Goal: Task Accomplishment & Management: Use online tool/utility

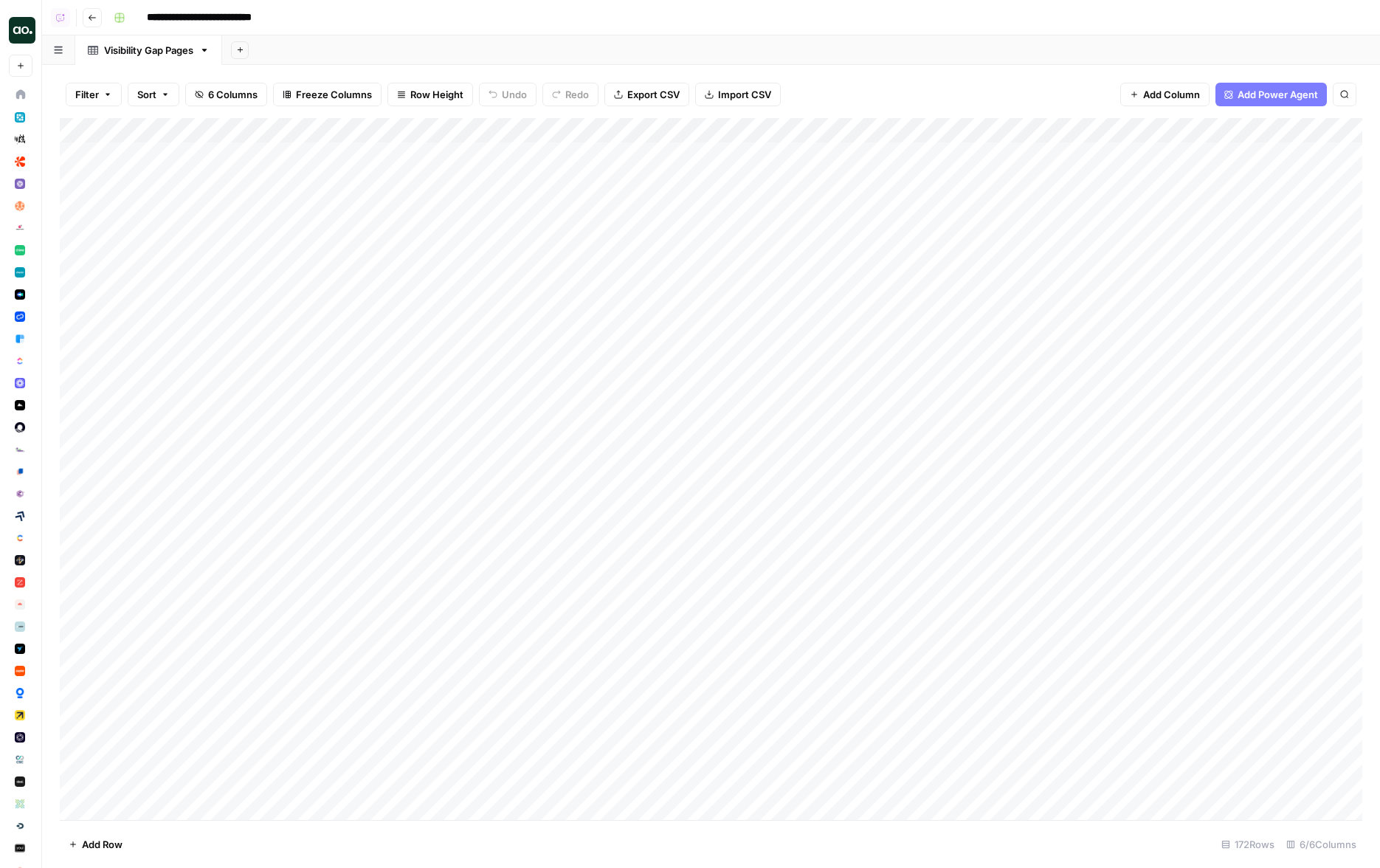
click at [380, 32] on header "**********" at bounding box center [710, 18] width 1337 height 35
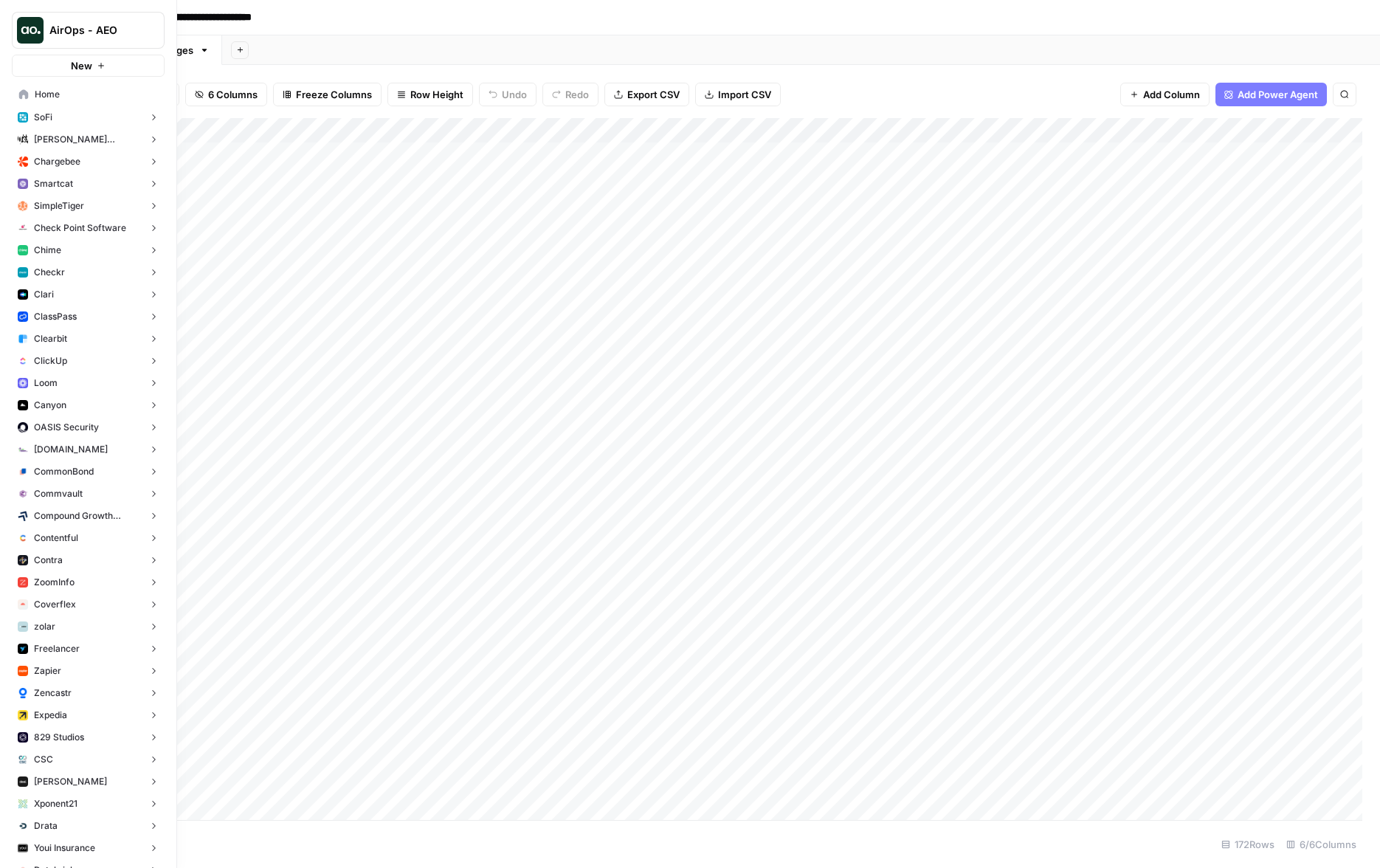
click at [29, 28] on img "Workspace: AirOps - AEO" at bounding box center [30, 30] width 26 height 26
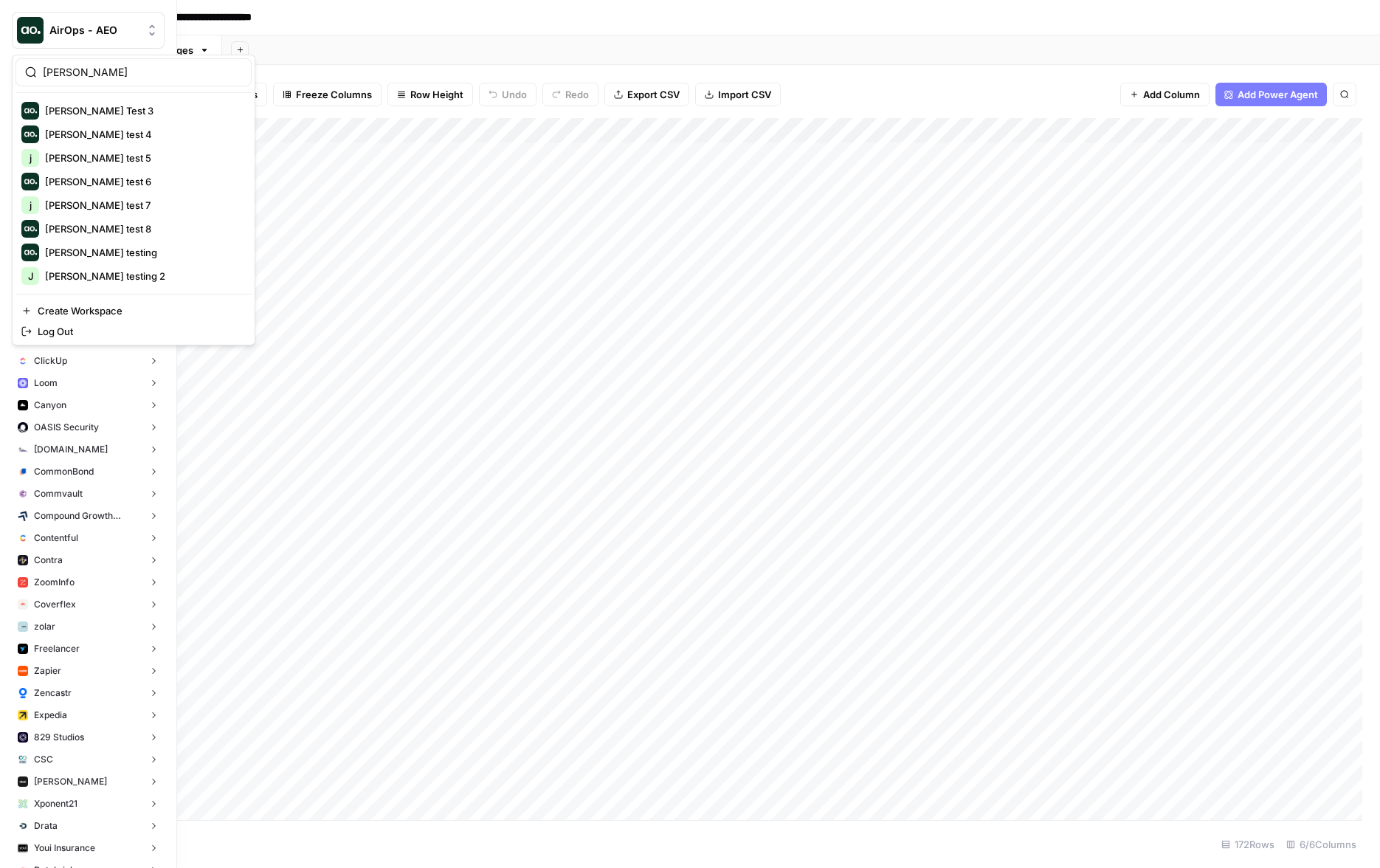
type input "justina"
click button "[PERSON_NAME] testing" at bounding box center [133, 252] width 236 height 23
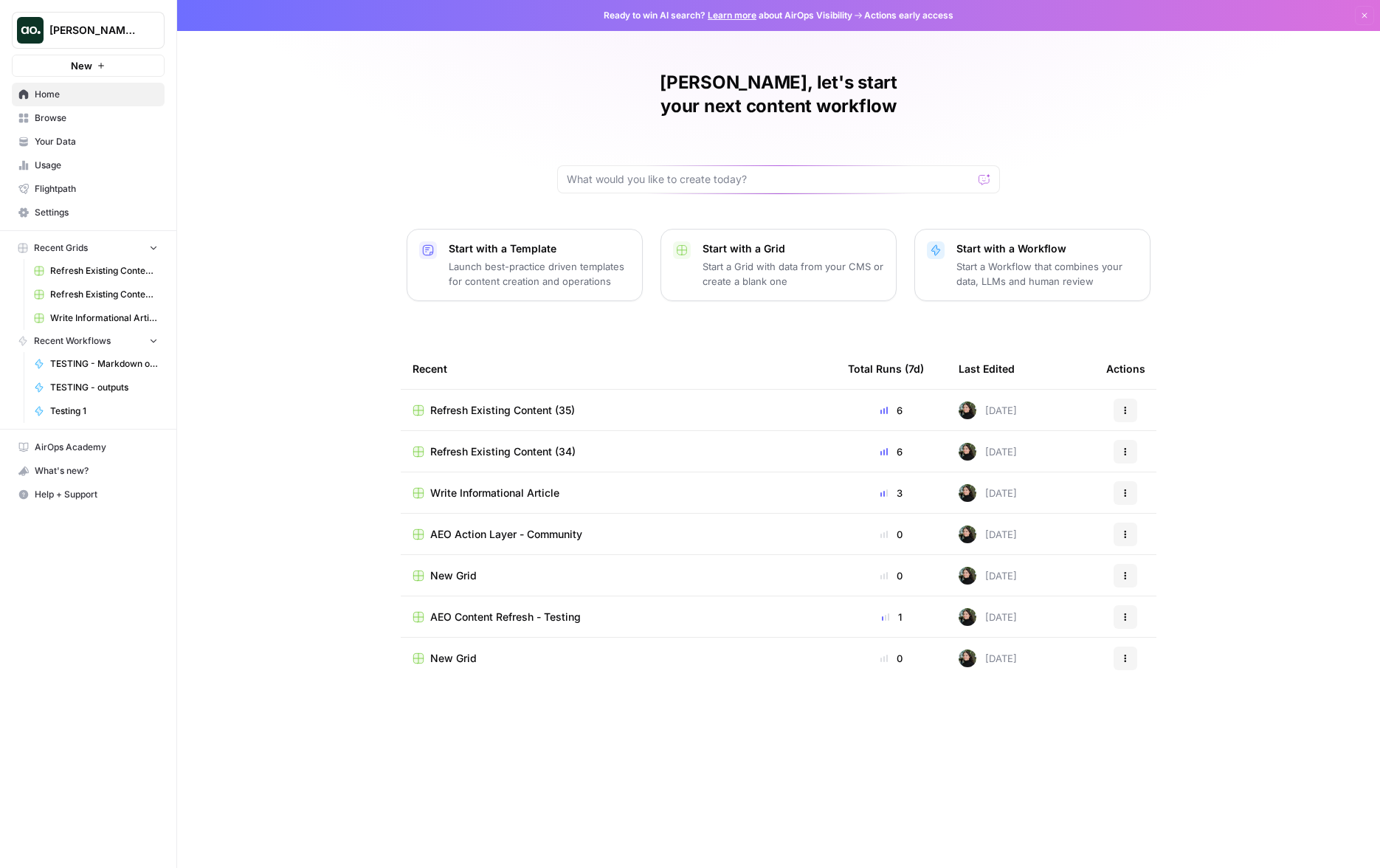
click at [489, 403] on span "Refresh Existing Content (35)" at bounding box center [502, 410] width 144 height 14
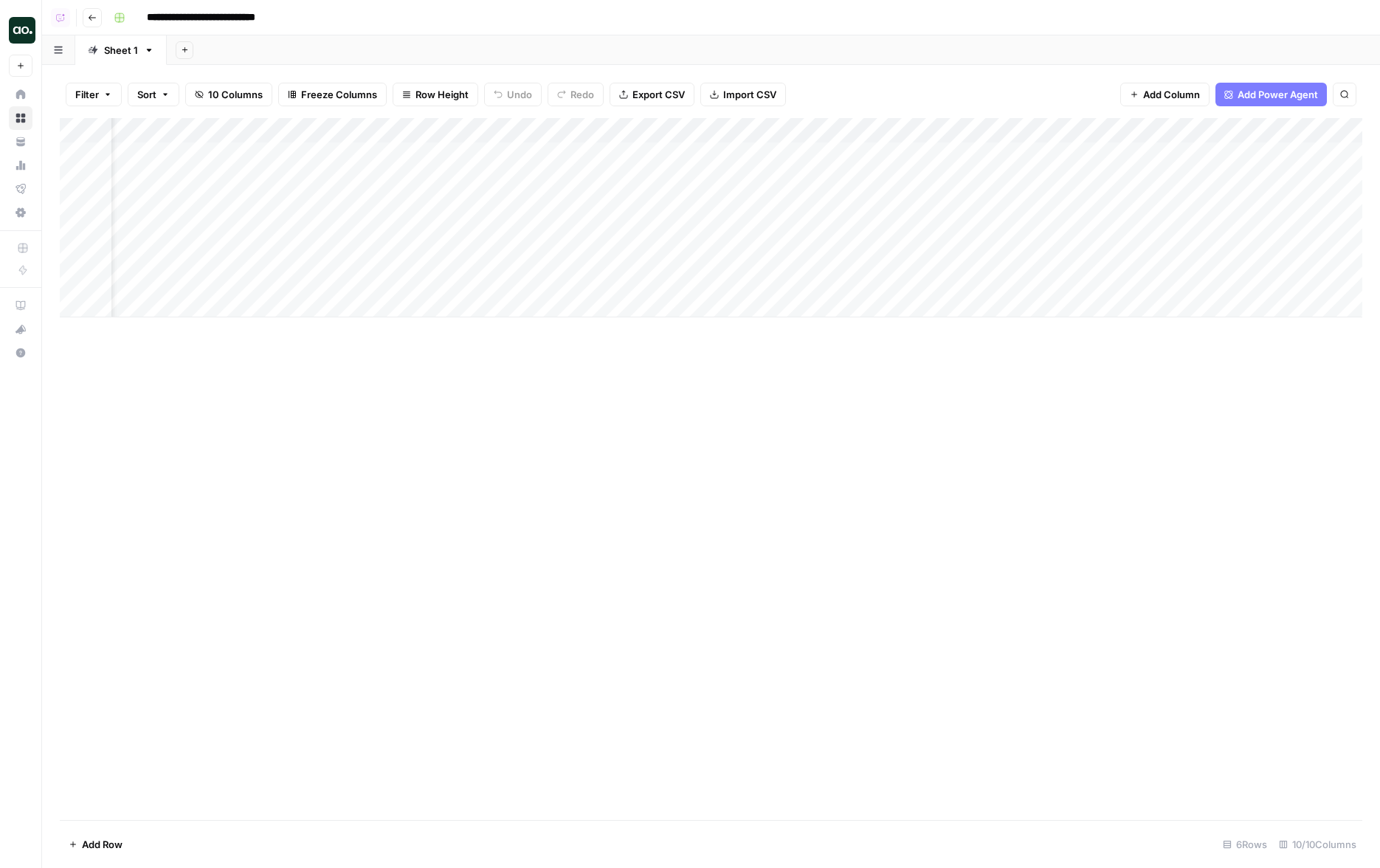
scroll to position [0, 160]
click at [820, 152] on div "Add Column" at bounding box center [710, 217] width 1302 height 199
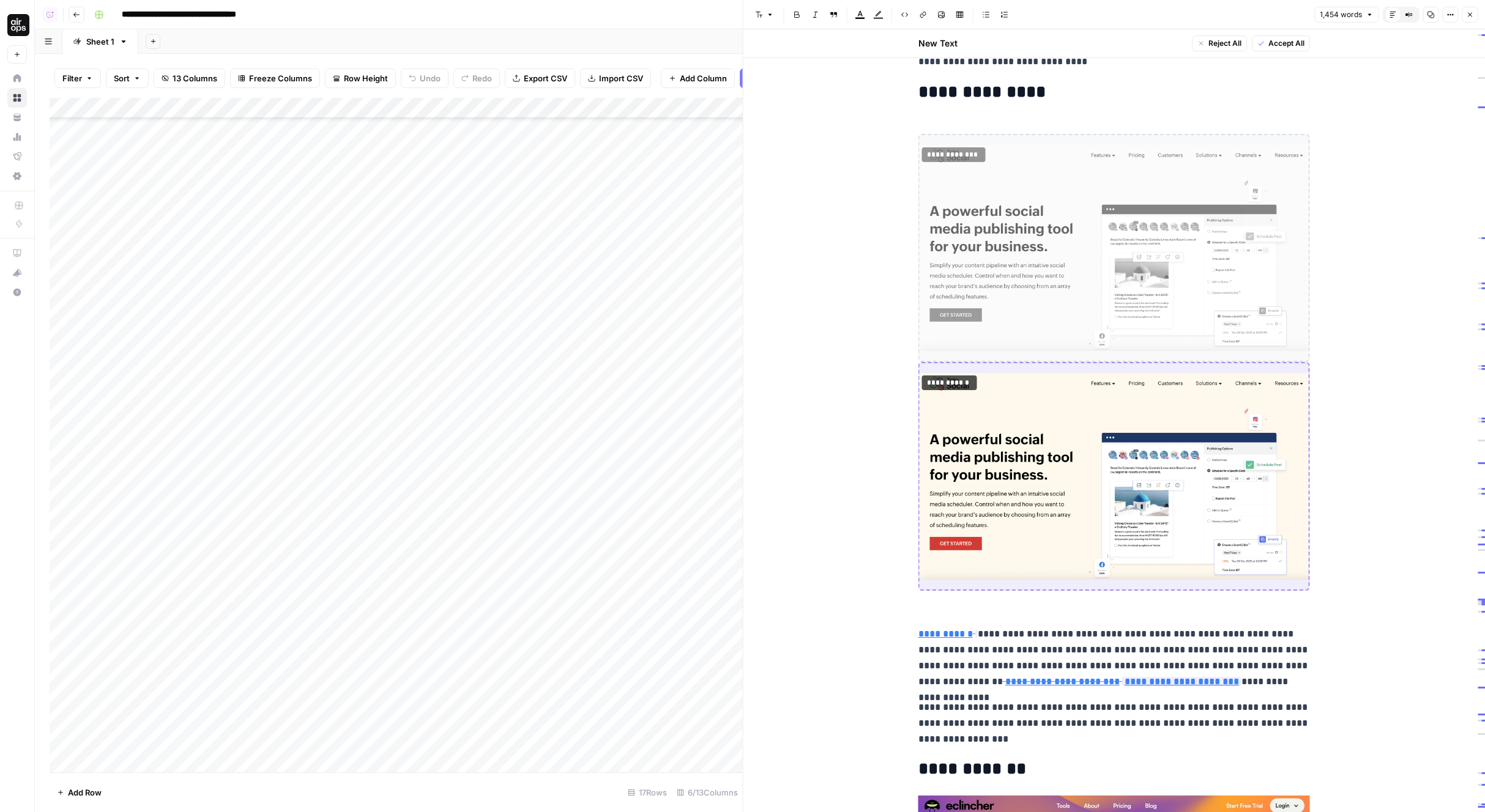
scroll to position [4045, 0]
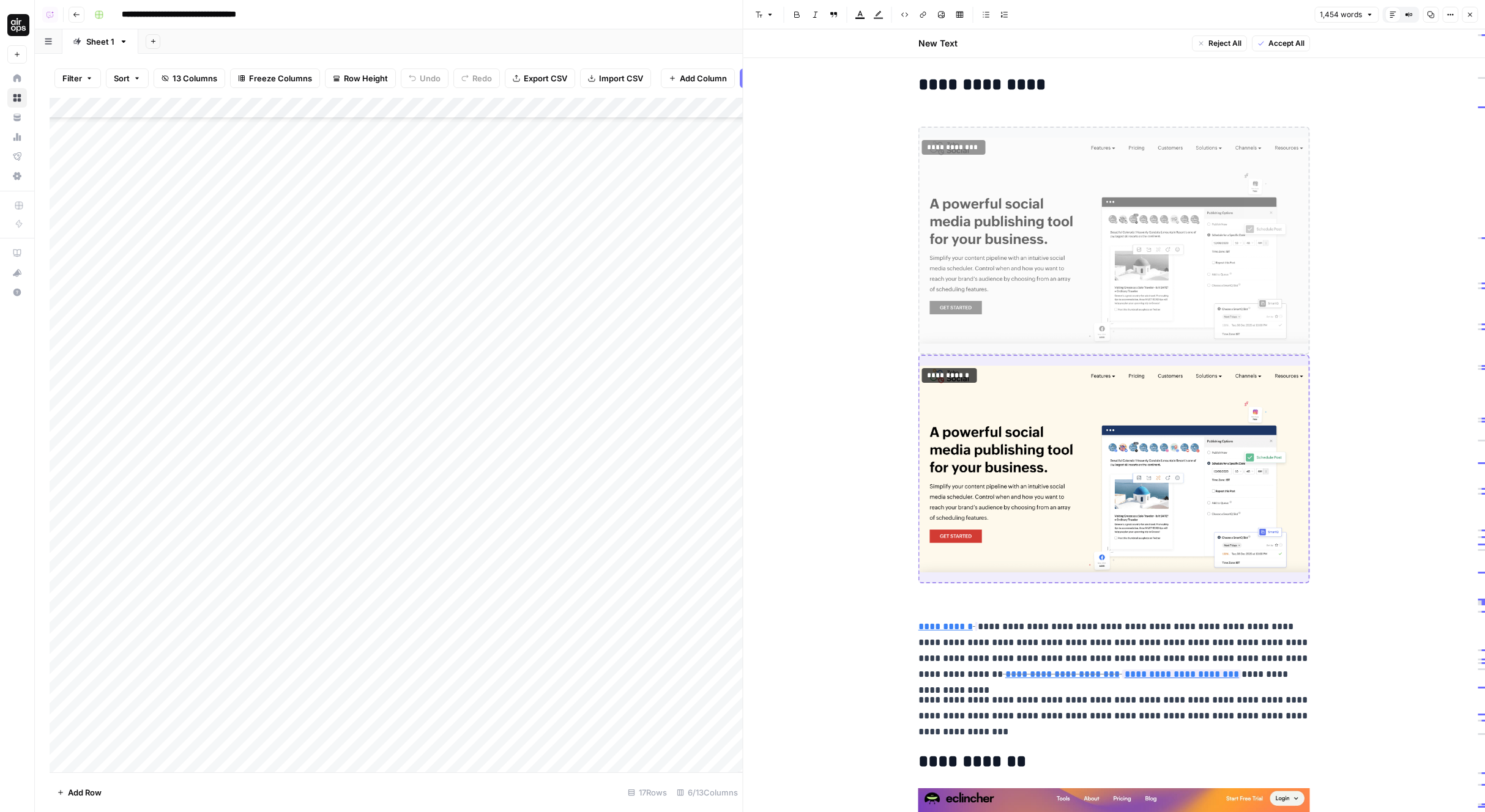
click at [1181, 710] on p "**********" at bounding box center [1114, 716] width 392 height 48
click at [1017, 674] on link "**********" at bounding box center [1063, 674] width 114 height 9
click at [1124, 673] on link "**********" at bounding box center [1182, 674] width 114 height 9
click at [1268, 653] on icon at bounding box center [1267, 656] width 7 height 7
click at [1150, 654] on icon at bounding box center [1149, 656] width 7 height 7
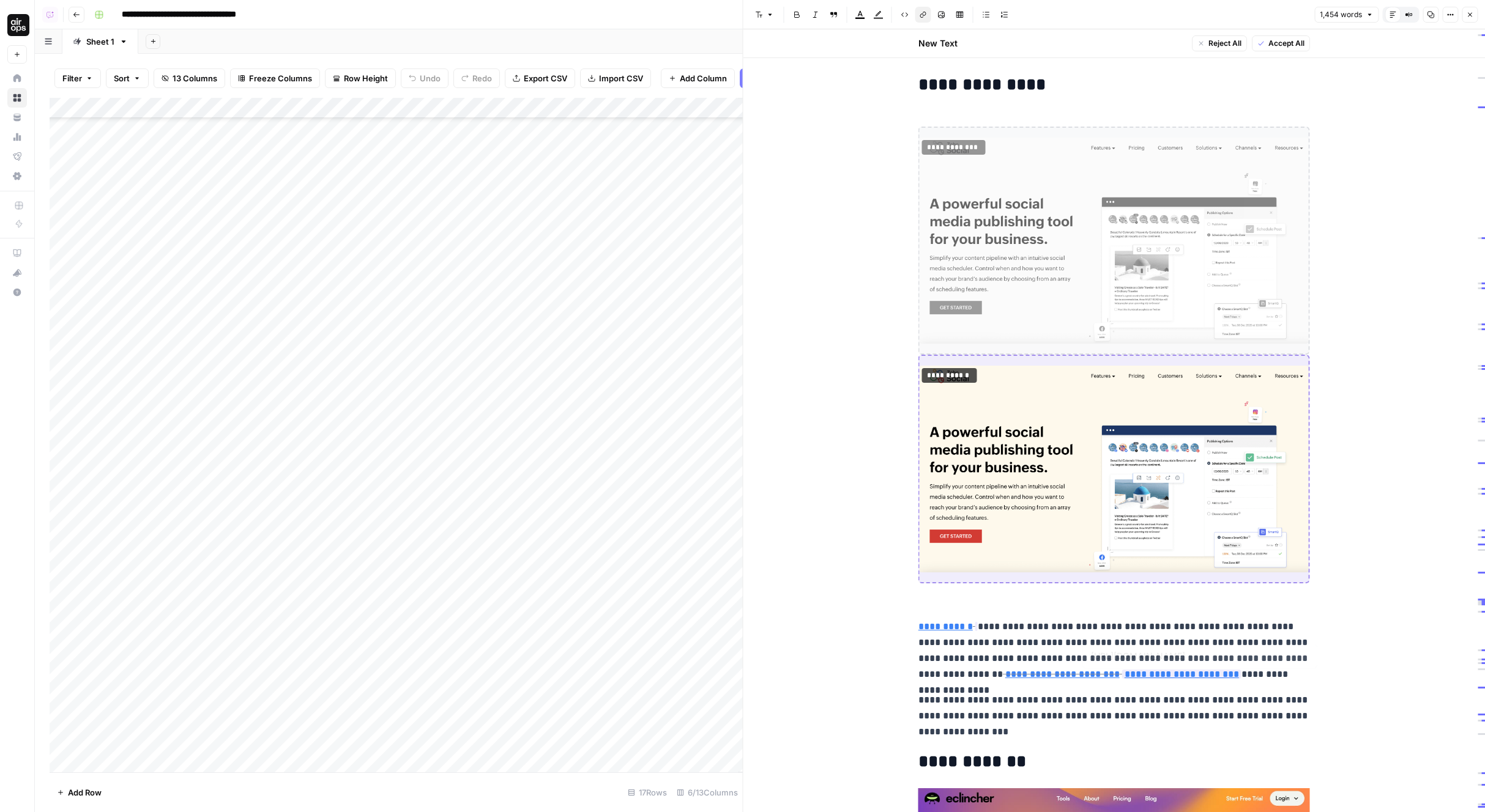
click at [1090, 724] on p "**********" at bounding box center [1114, 716] width 392 height 48
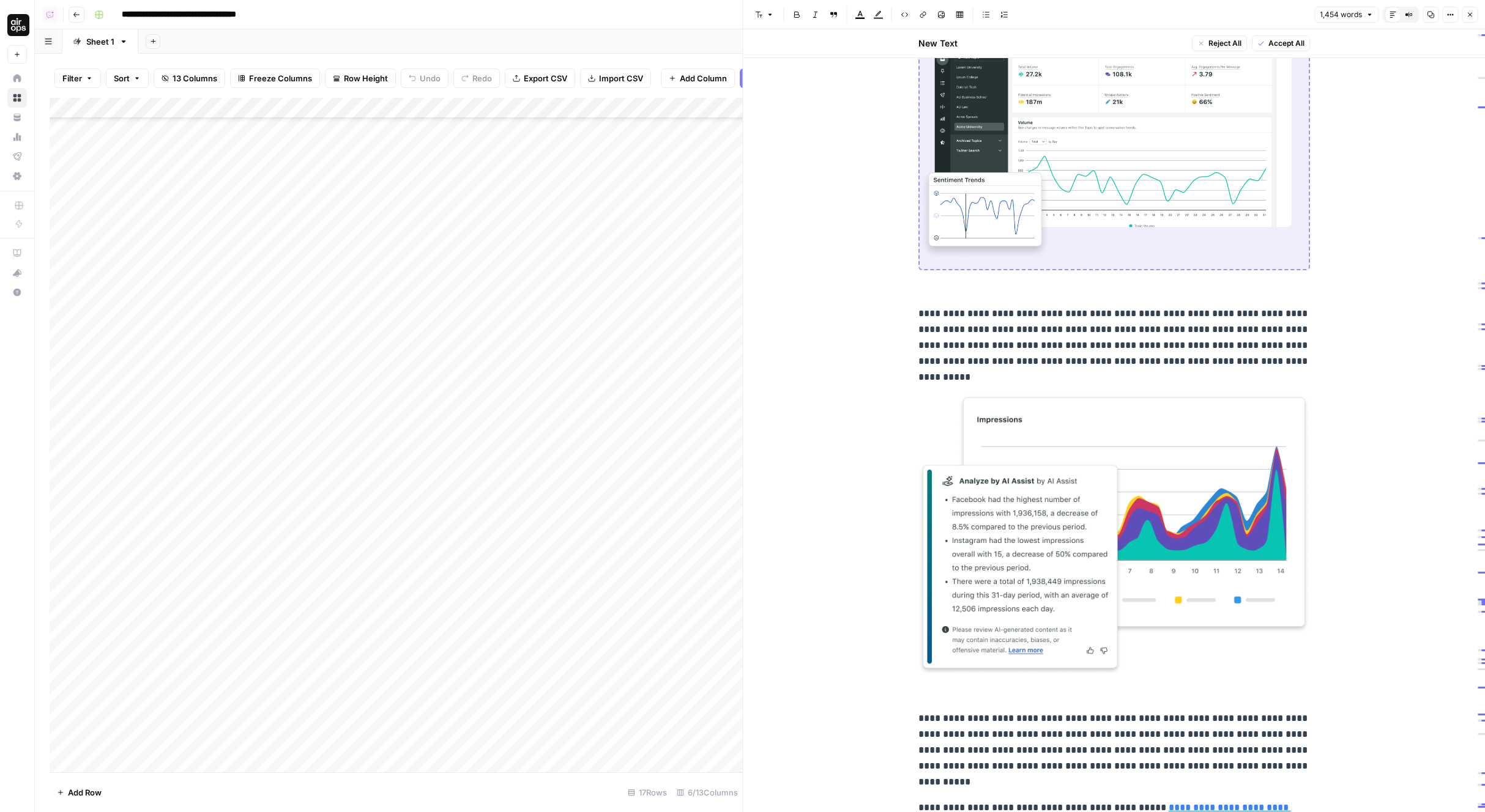
scroll to position [0, 0]
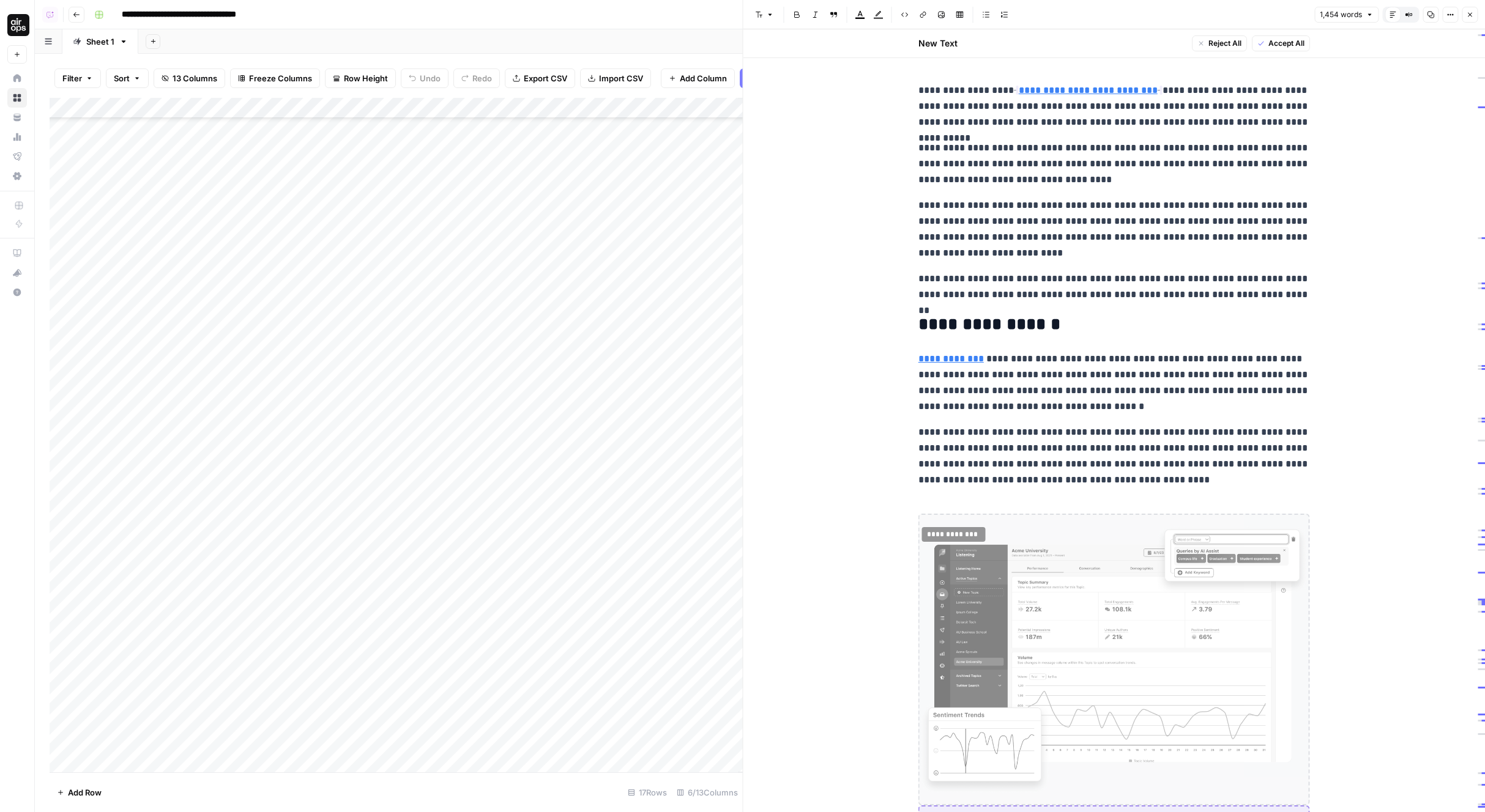
click at [1467, 17] on icon "button" at bounding box center [1470, 15] width 7 height 7
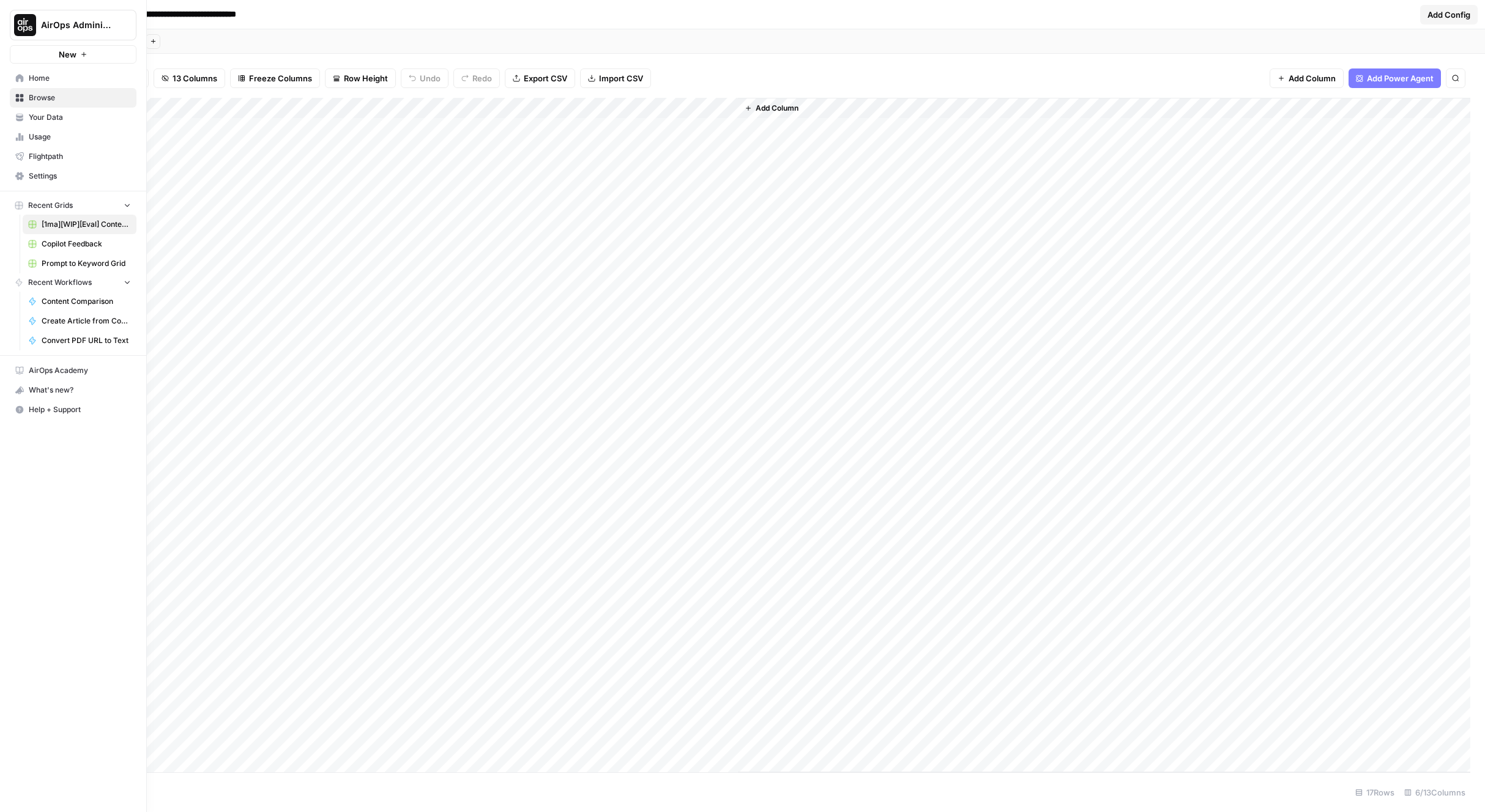
click at [41, 26] on span "AirOps Administrative" at bounding box center [78, 25] width 74 height 12
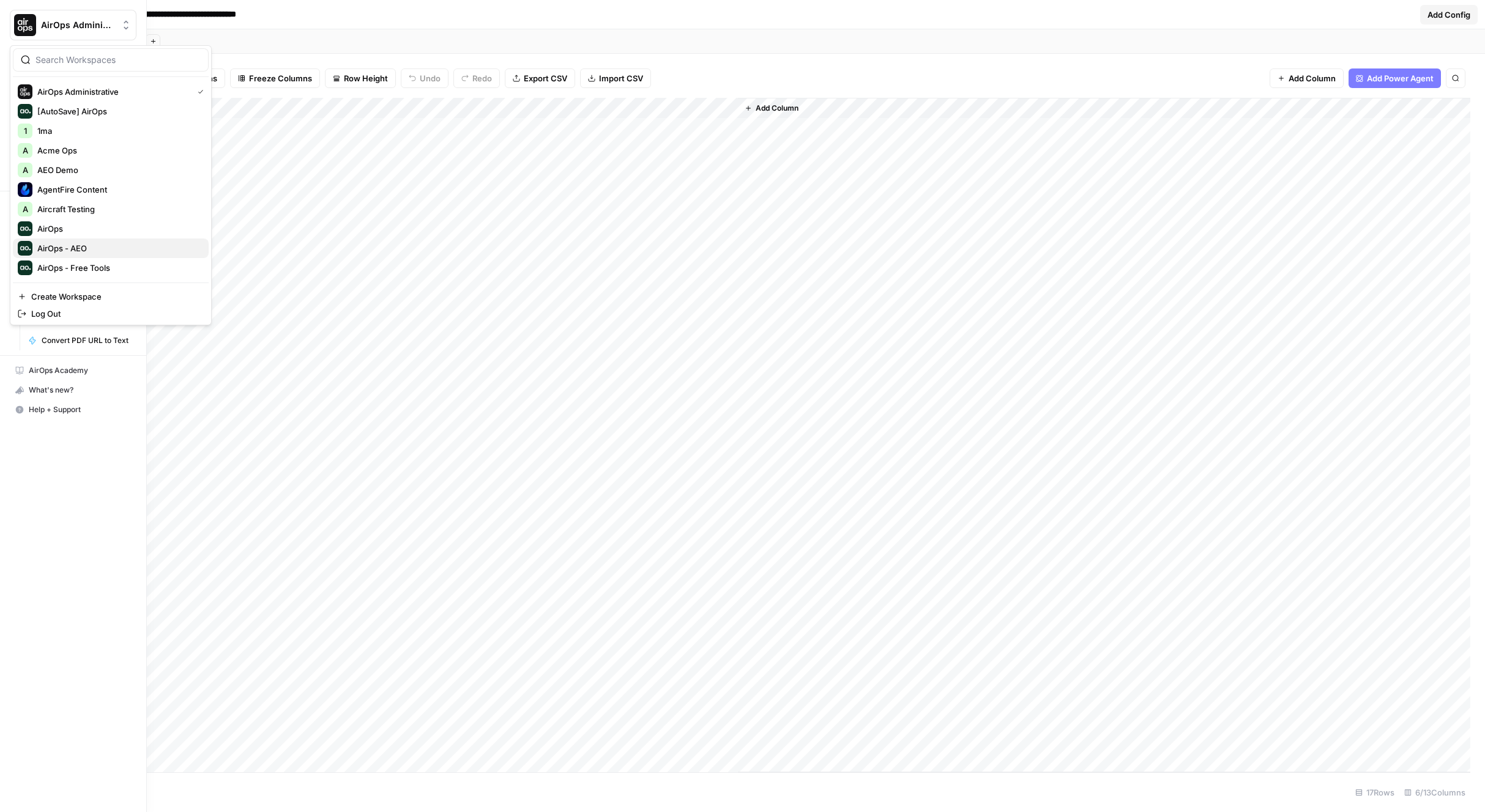
click at [110, 241] on div "AirOps - AEO" at bounding box center [111, 248] width 186 height 15
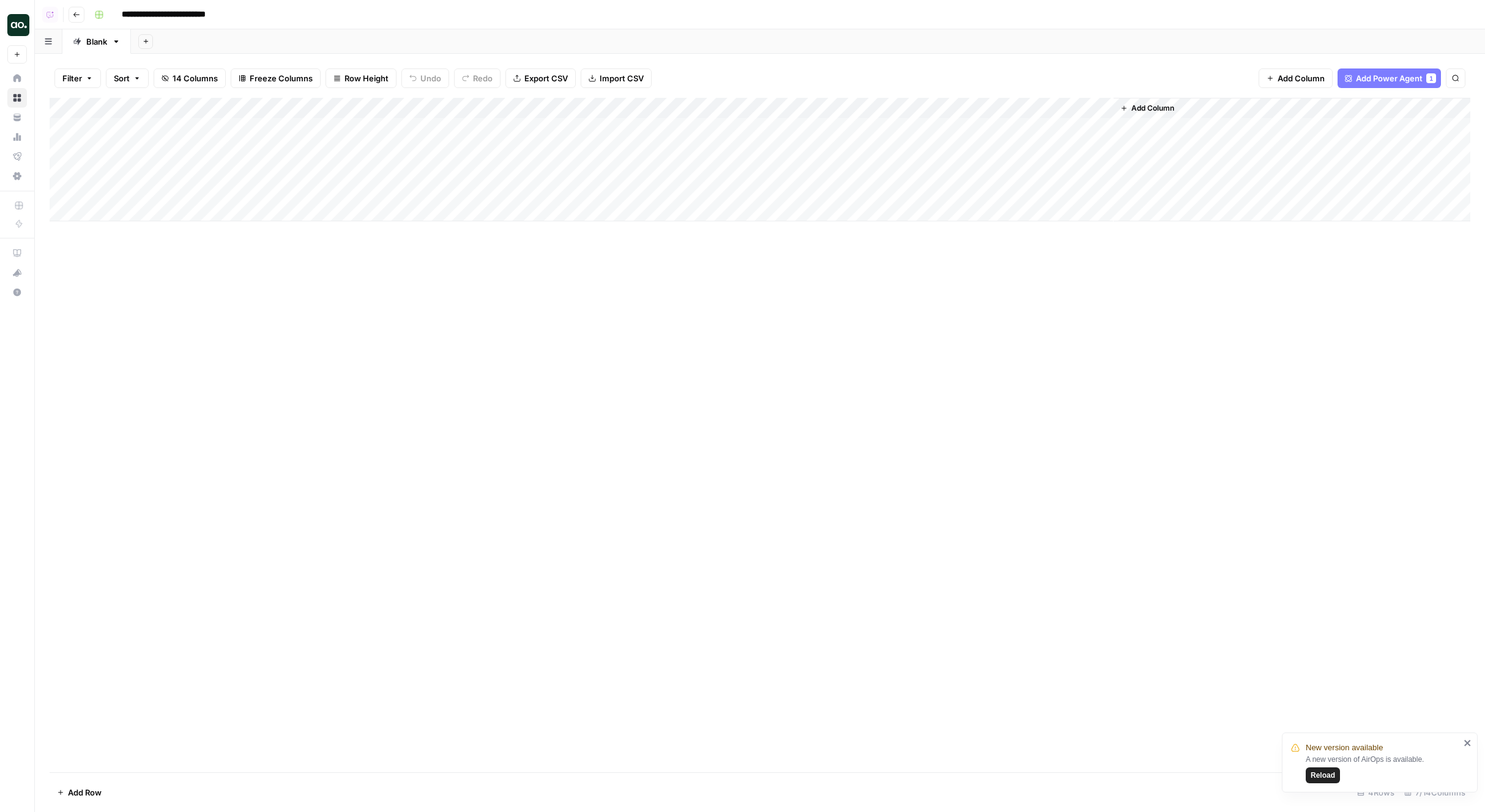
click at [695, 112] on div "Add Column" at bounding box center [759, 160] width 1420 height 124
click at [603, 227] on span "Fork Power Agent" at bounding box center [624, 228] width 107 height 12
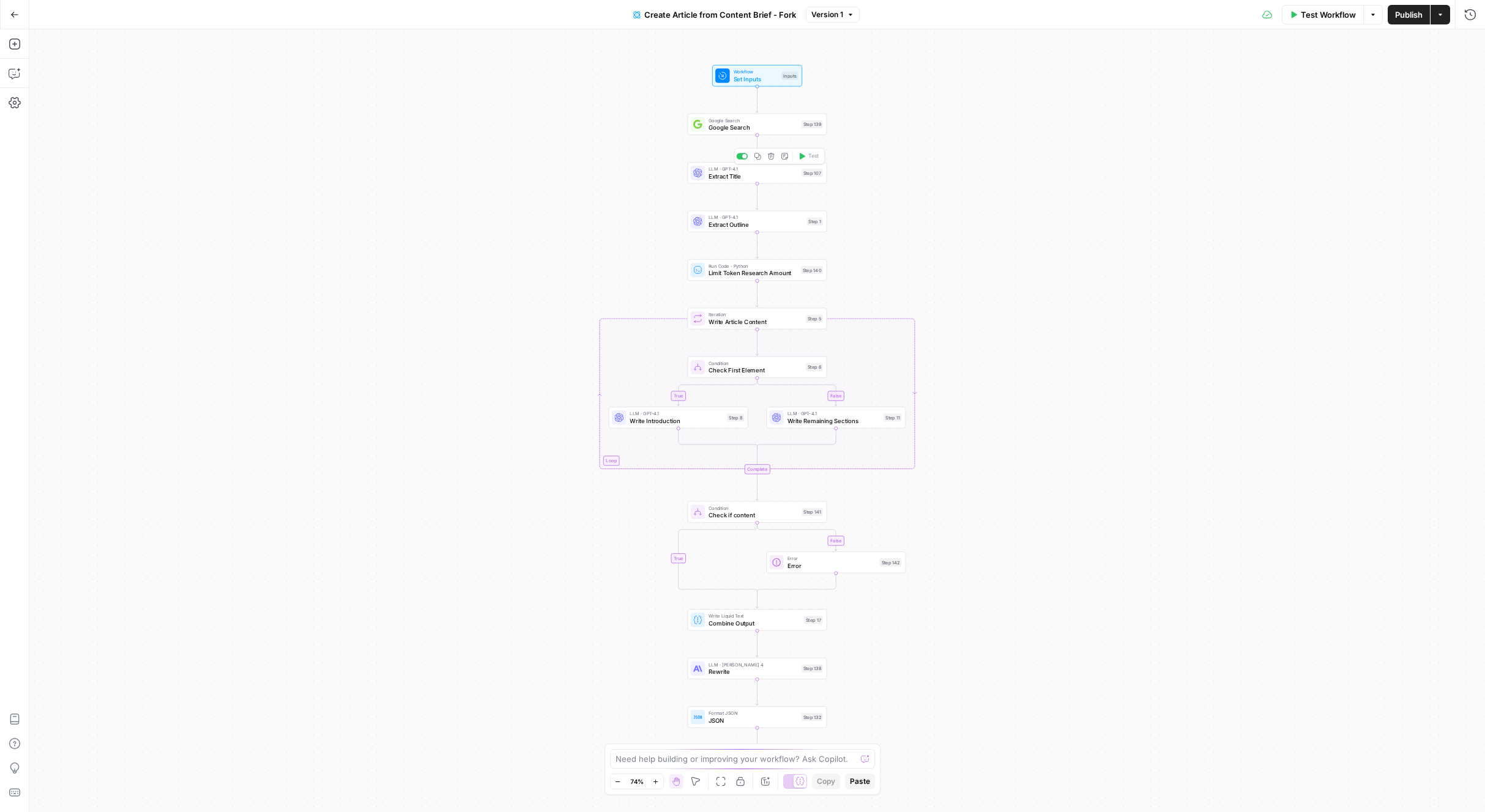
click at [750, 178] on span "Extract Title" at bounding box center [753, 176] width 89 height 9
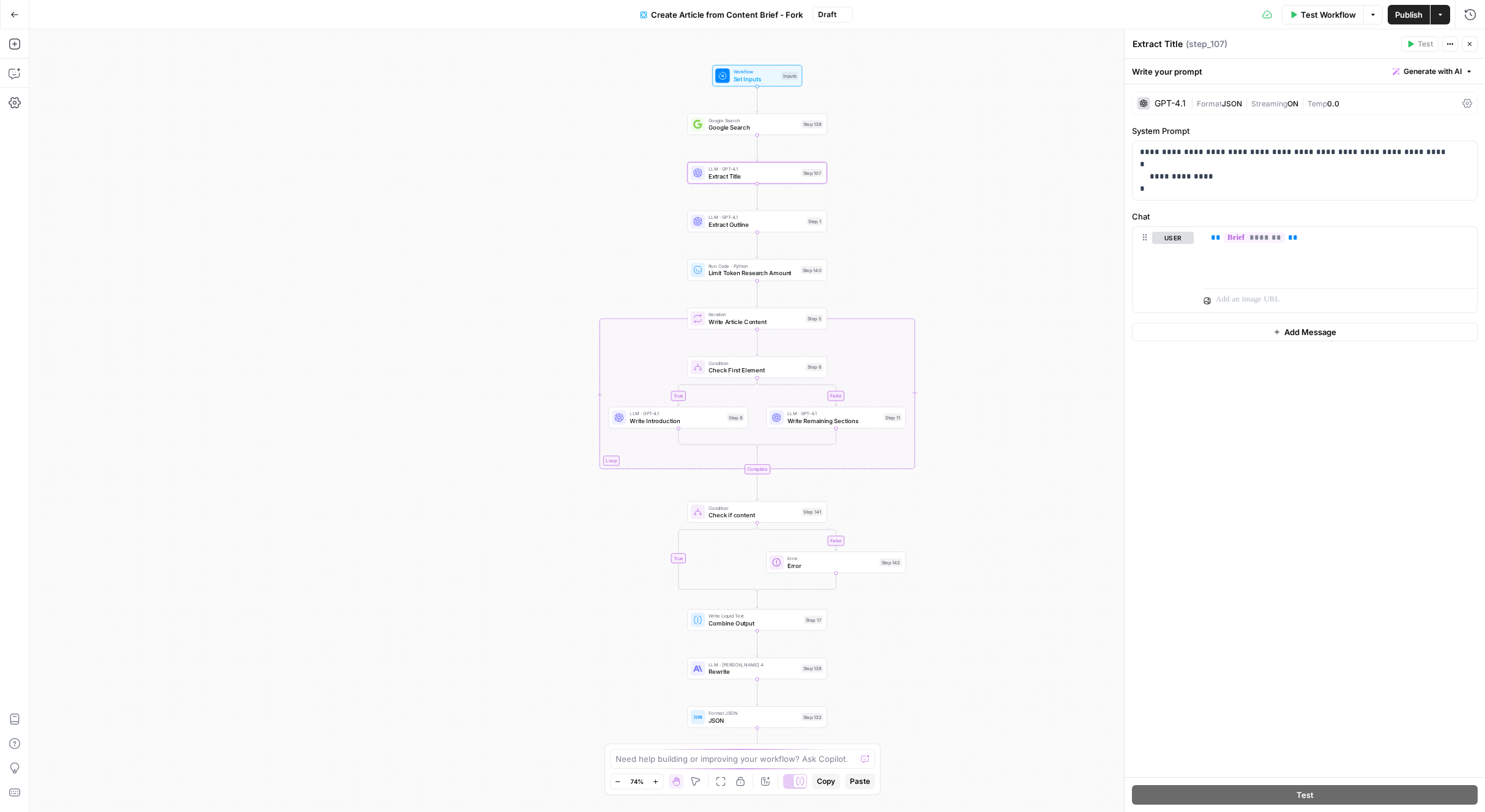
click at [1275, 85] on div "**********" at bounding box center [1305, 431] width 361 height 693
click at [1245, 103] on span "|" at bounding box center [1247, 102] width 9 height 12
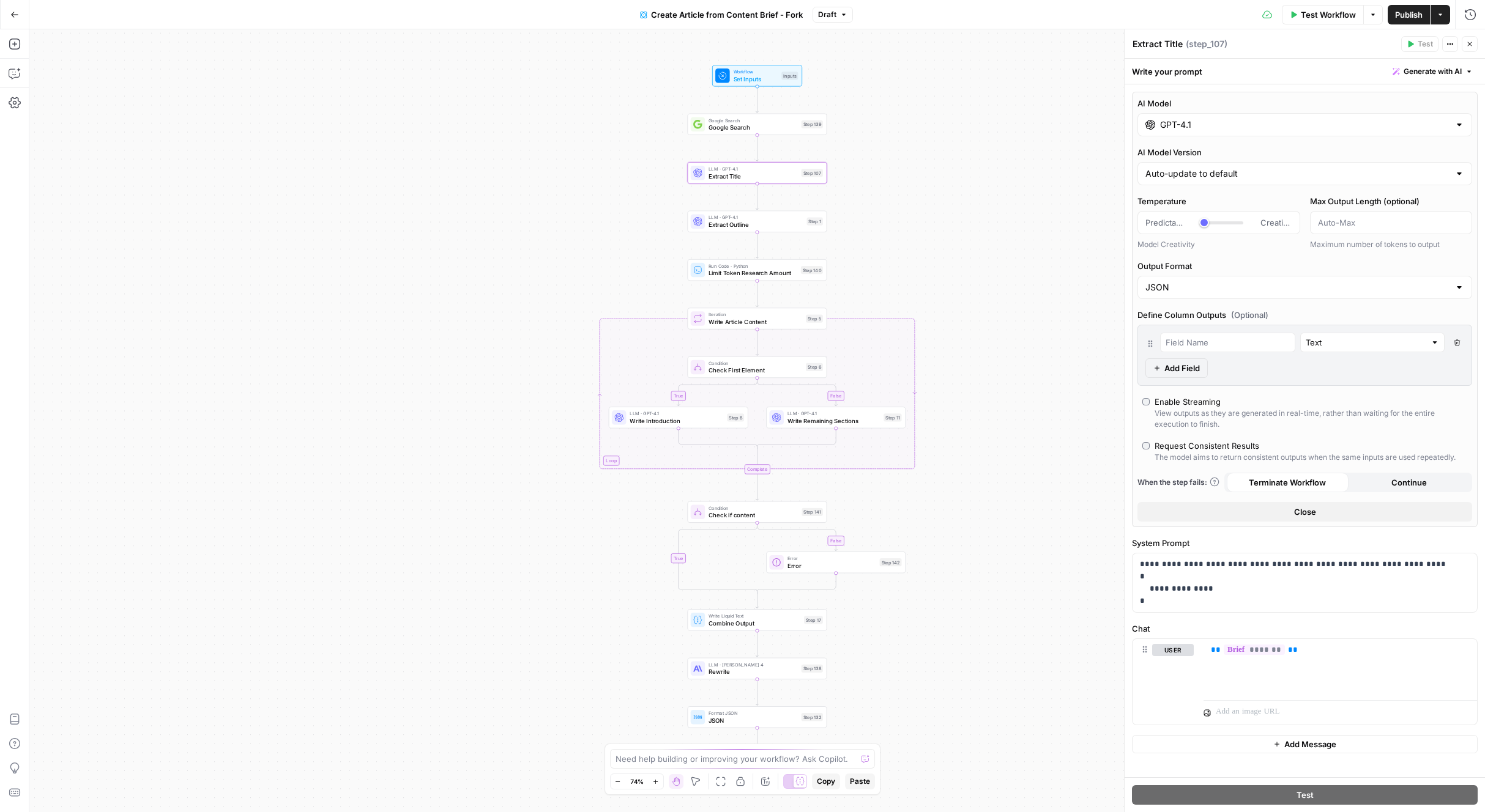
click at [1208, 130] on input "GPT-4.1" at bounding box center [1305, 124] width 289 height 12
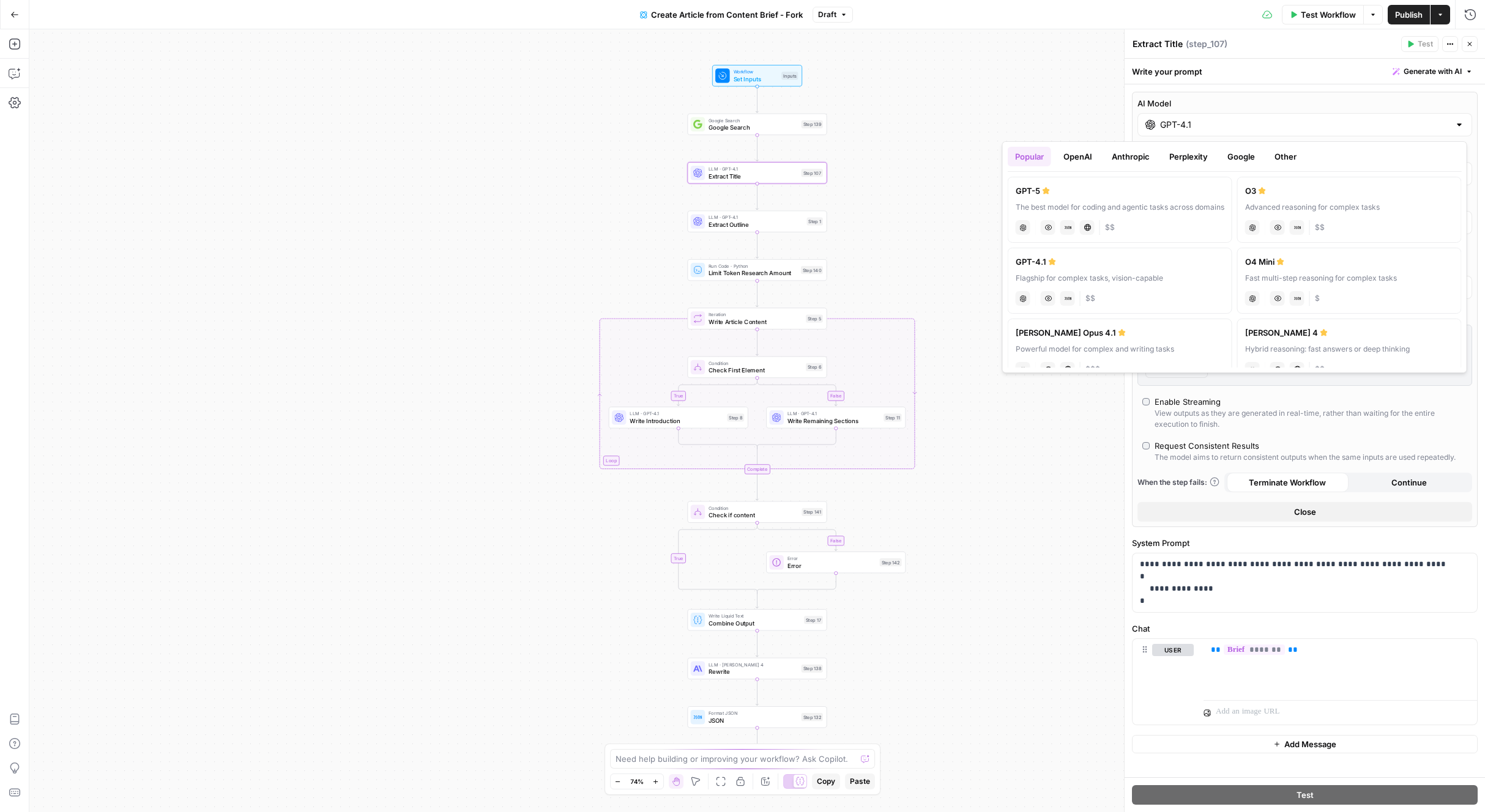
click at [1088, 148] on button "OpenAI" at bounding box center [1077, 156] width 43 height 19
click at [1085, 57] on div "true false false true Workflow Set Inputs Inputs Google Search Google Search St…" at bounding box center [757, 420] width 1456 height 783
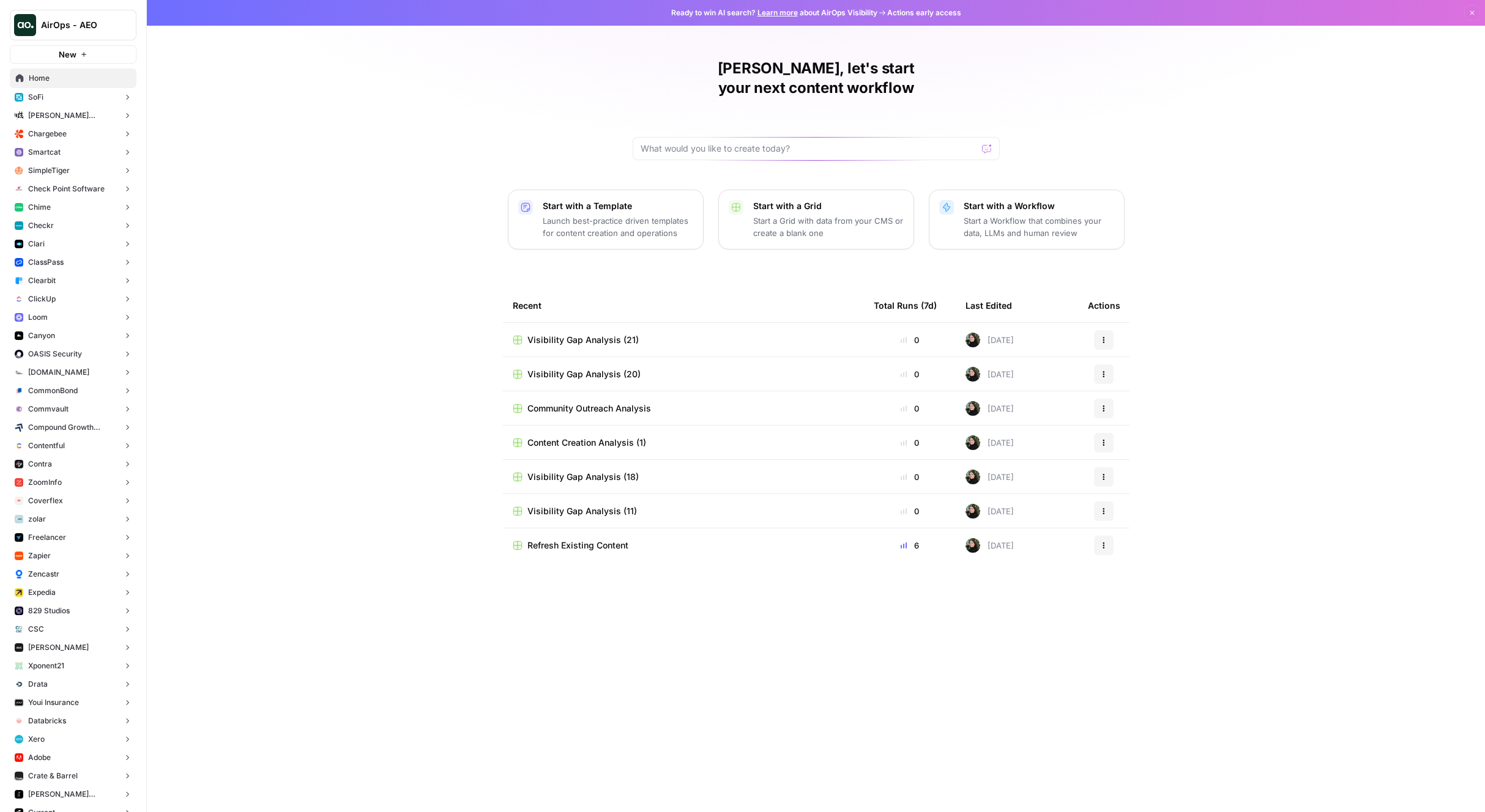
click at [595, 334] on span "Visibility Gap Analysis (21)" at bounding box center [583, 340] width 111 height 12
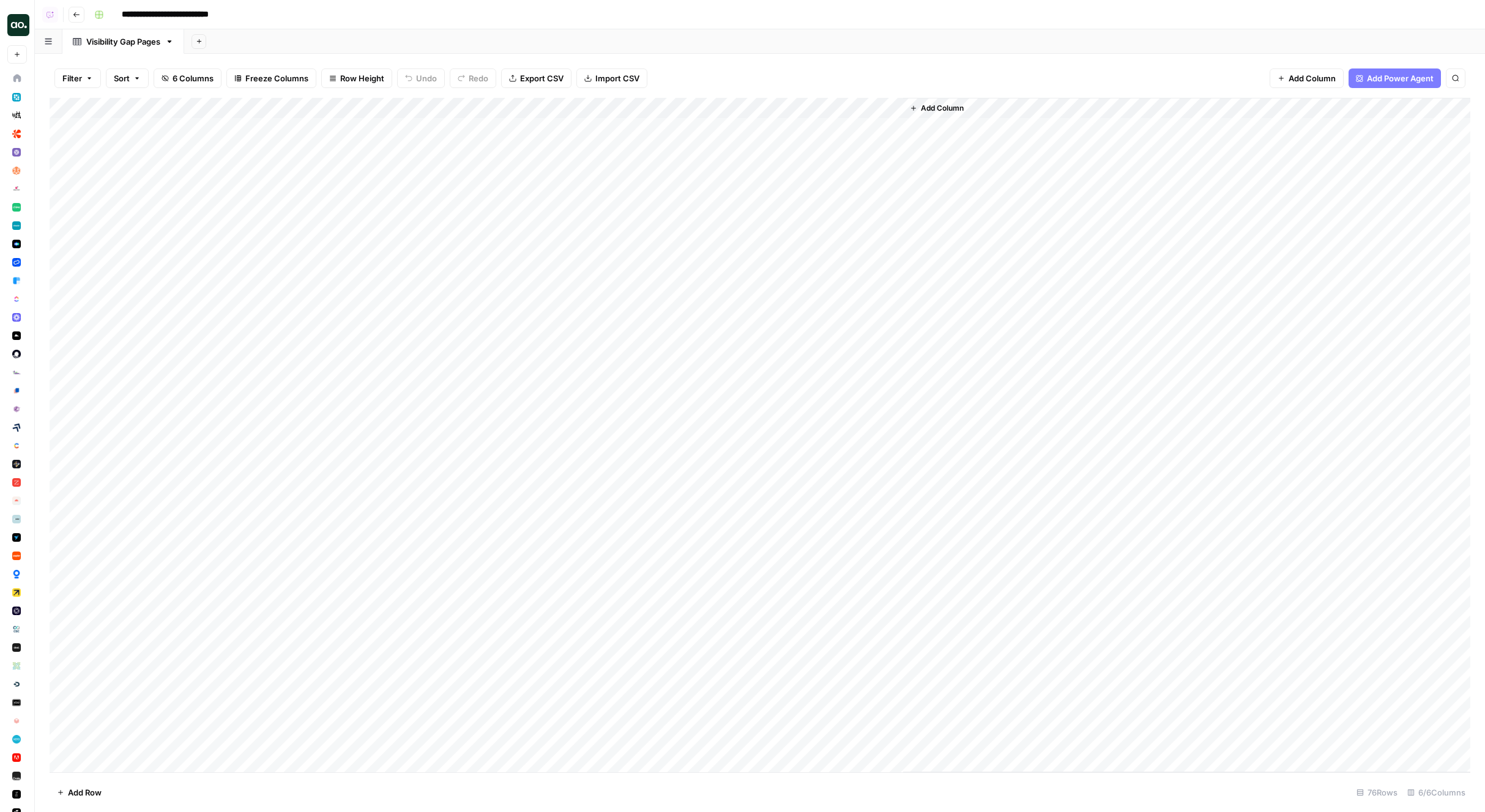
click at [27, 25] on img "Workspace: AirOps - AEO" at bounding box center [18, 25] width 22 height 22
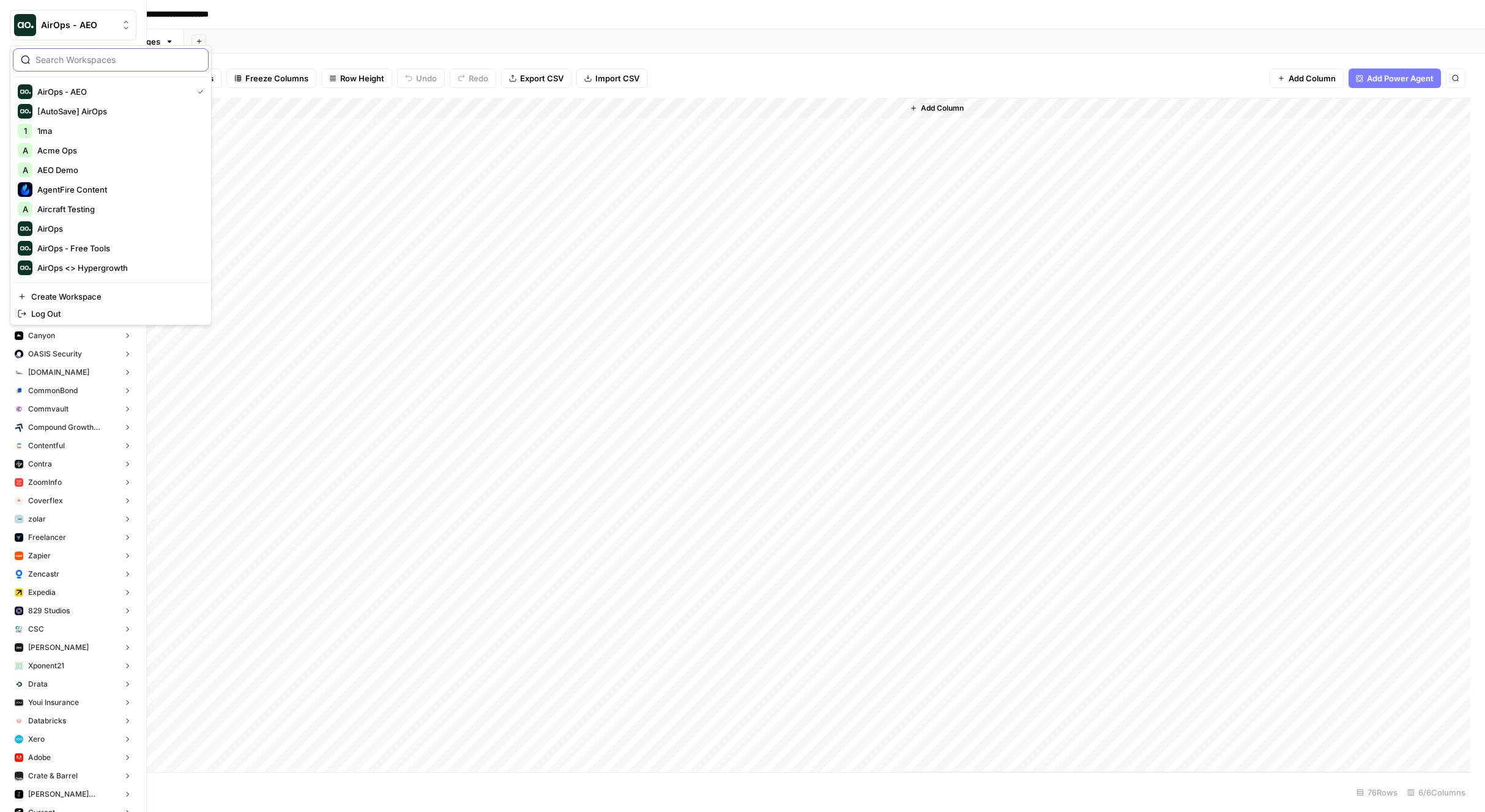
click at [112, 61] on input "search" at bounding box center [118, 60] width 165 height 12
type input "testing"
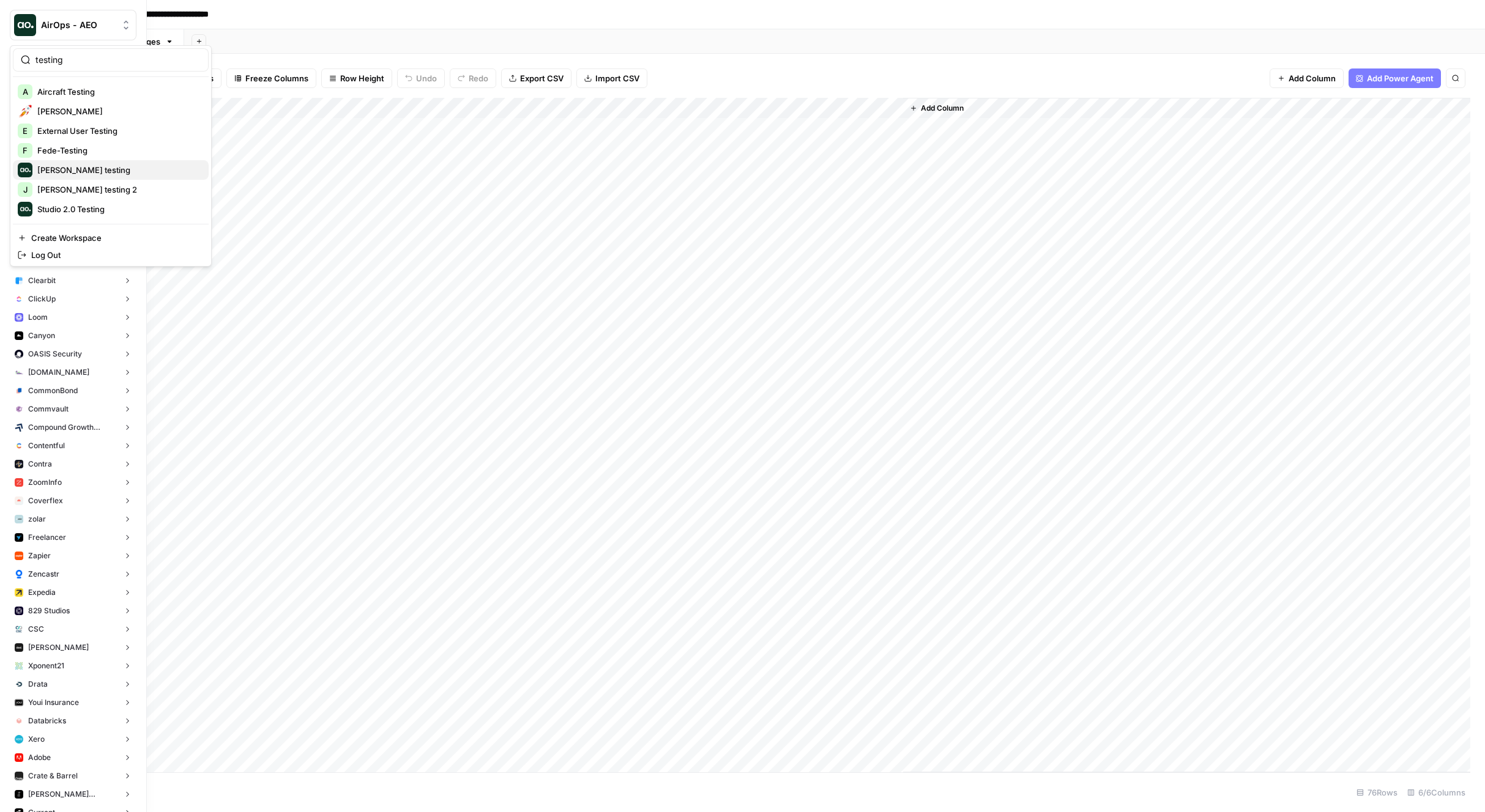
click at [106, 172] on span "[PERSON_NAME] testing" at bounding box center [118, 170] width 162 height 12
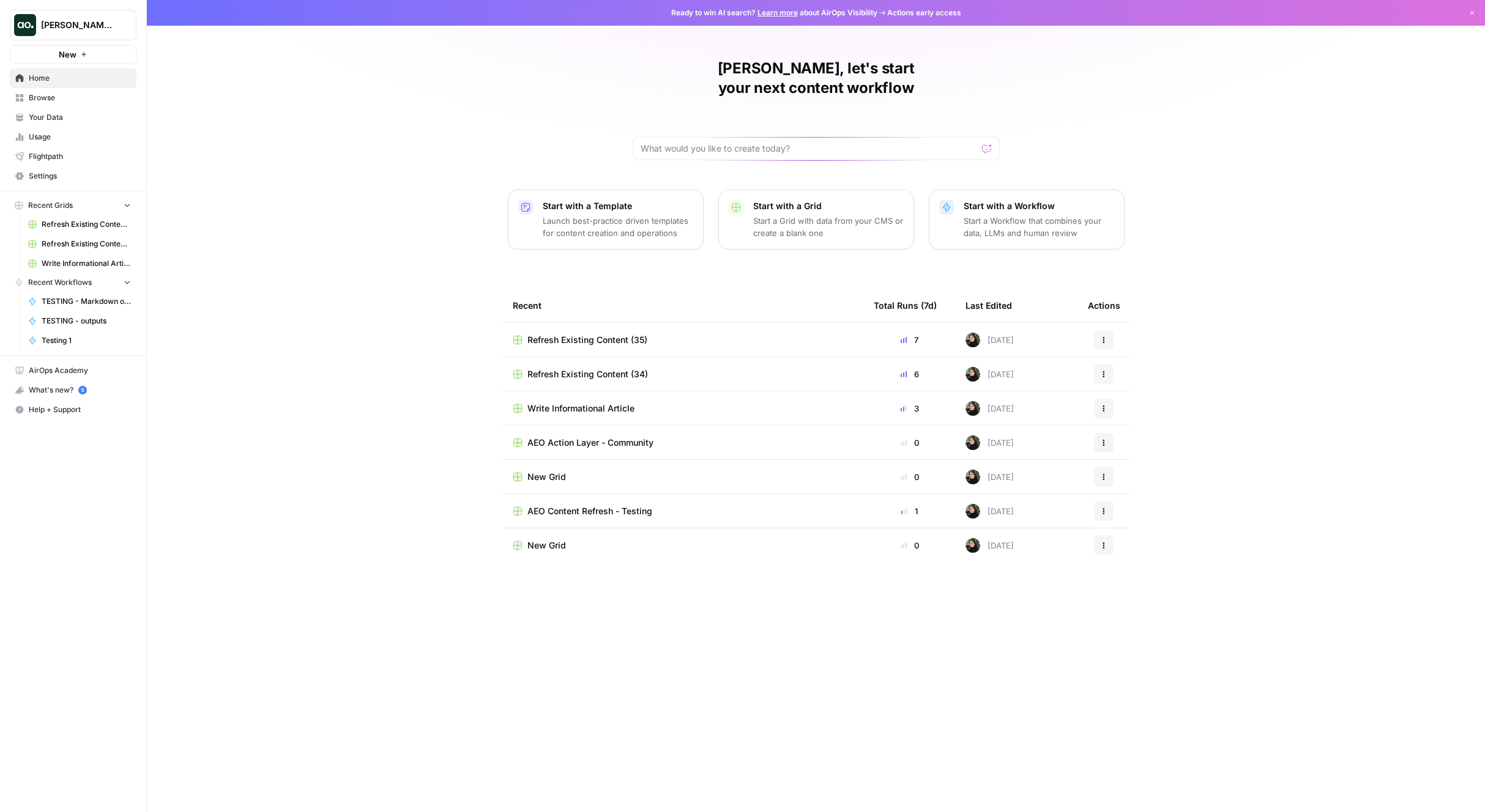
click at [568, 334] on span "Refresh Existing Content (35)" at bounding box center [587, 340] width 120 height 12
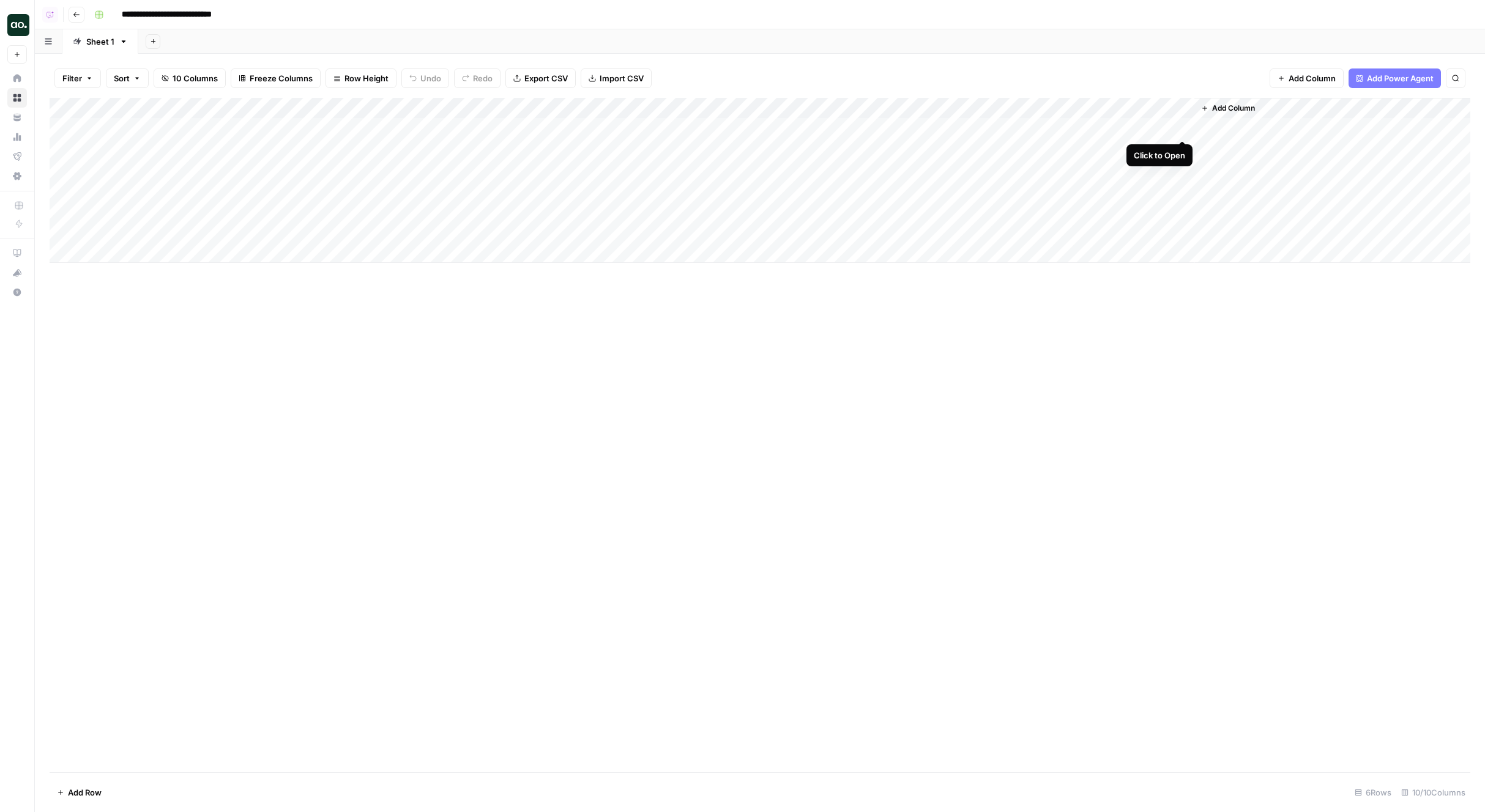
click at [1184, 127] on div "Add Column" at bounding box center [759, 180] width 1420 height 165
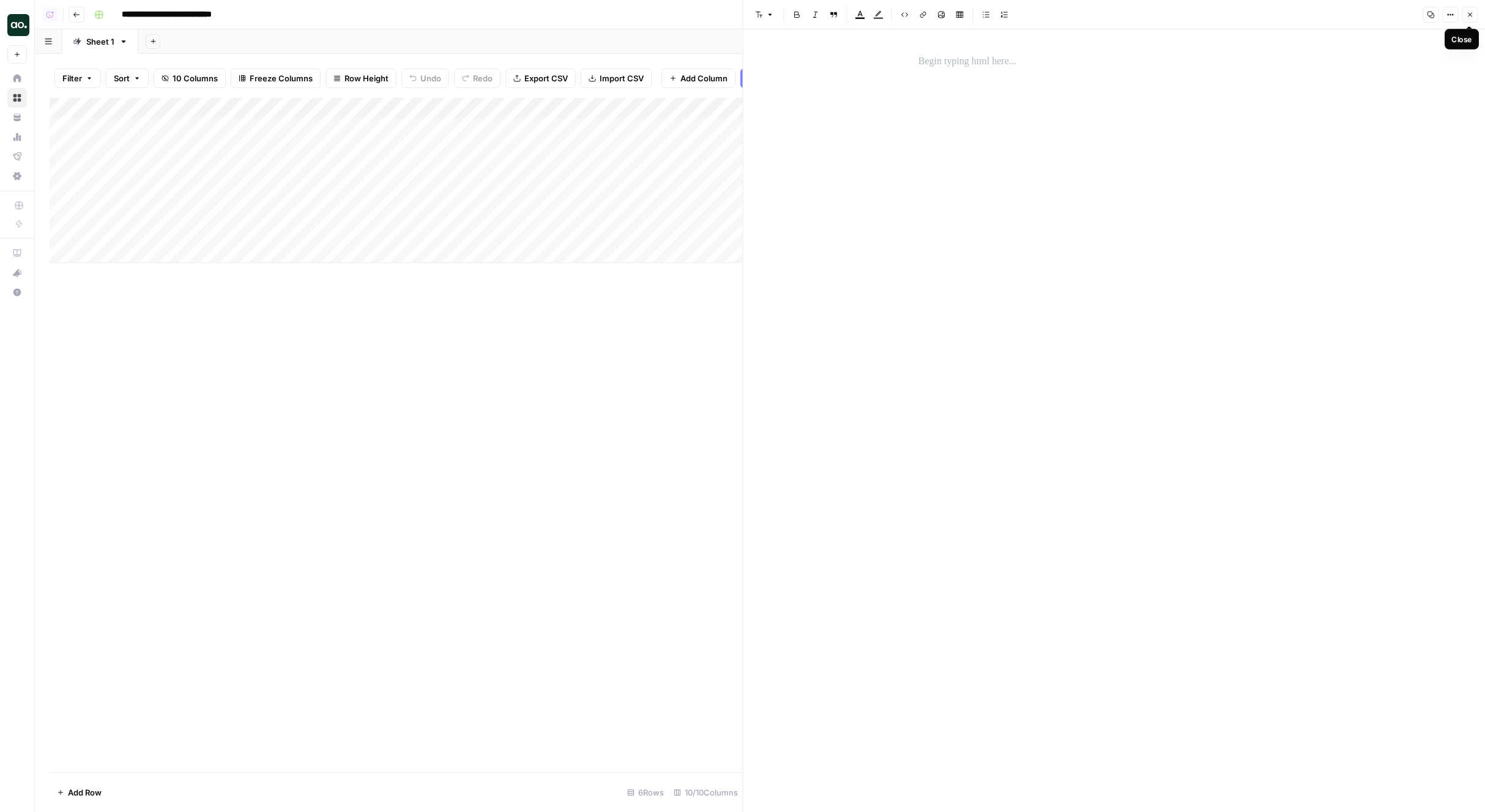
click at [1473, 13] on button "Close" at bounding box center [1470, 15] width 16 height 16
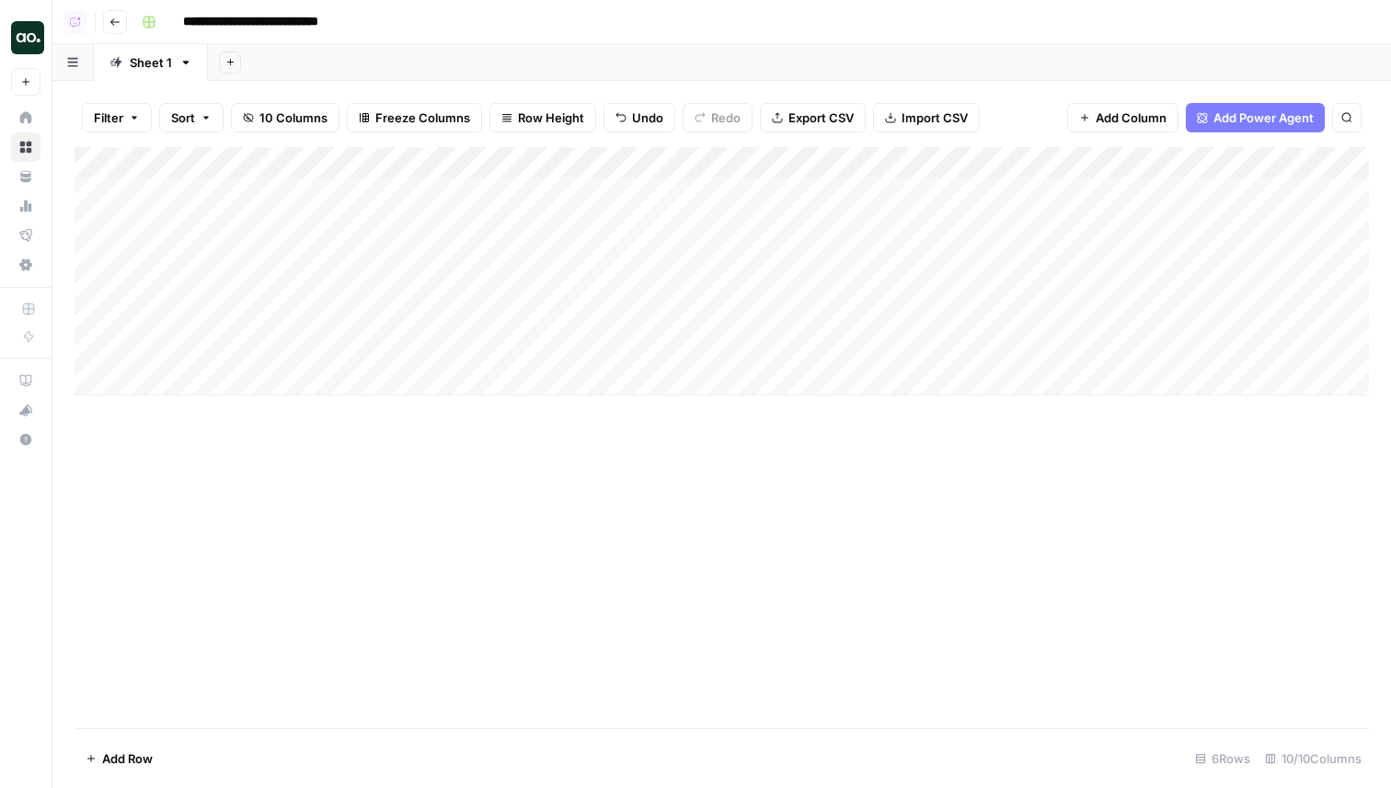
click at [756, 567] on div "Add Column" at bounding box center [721, 437] width 1294 height 581
click at [908, 727] on div "Add Column" at bounding box center [721, 437] width 1294 height 581
